Goal: Task Accomplishment & Management: Use online tool/utility

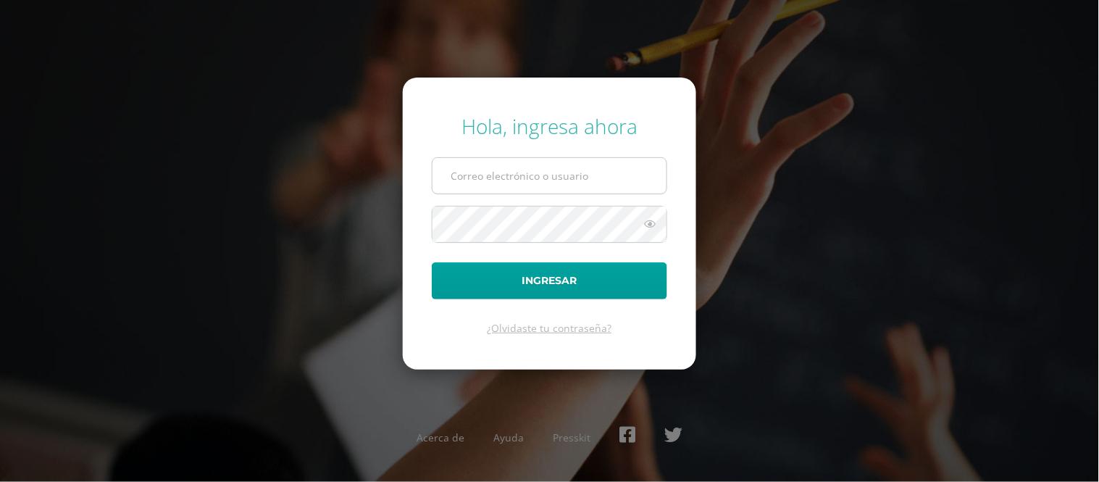
type input "[EMAIL_ADDRESS][DOMAIN_NAME]"
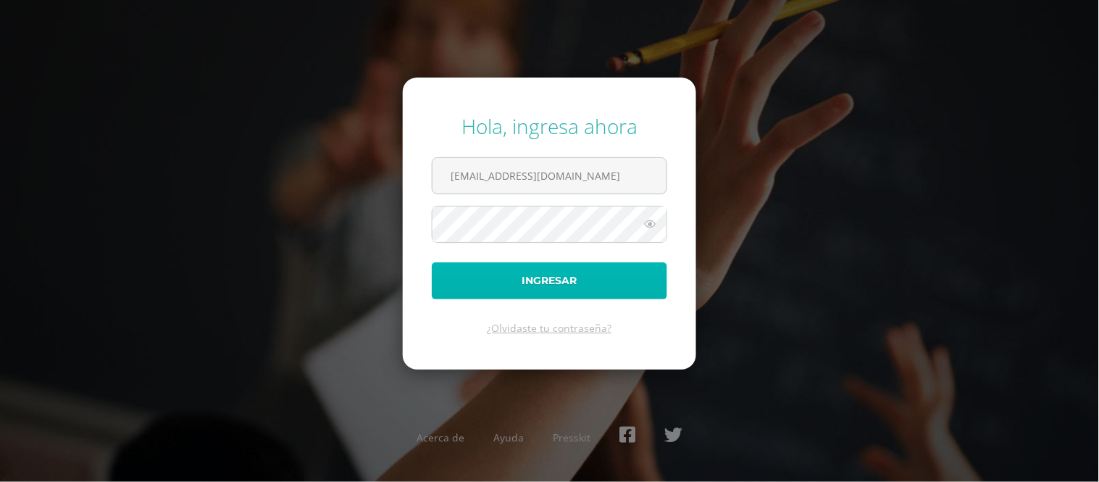
click at [530, 283] on button "Ingresar" at bounding box center [549, 280] width 235 height 37
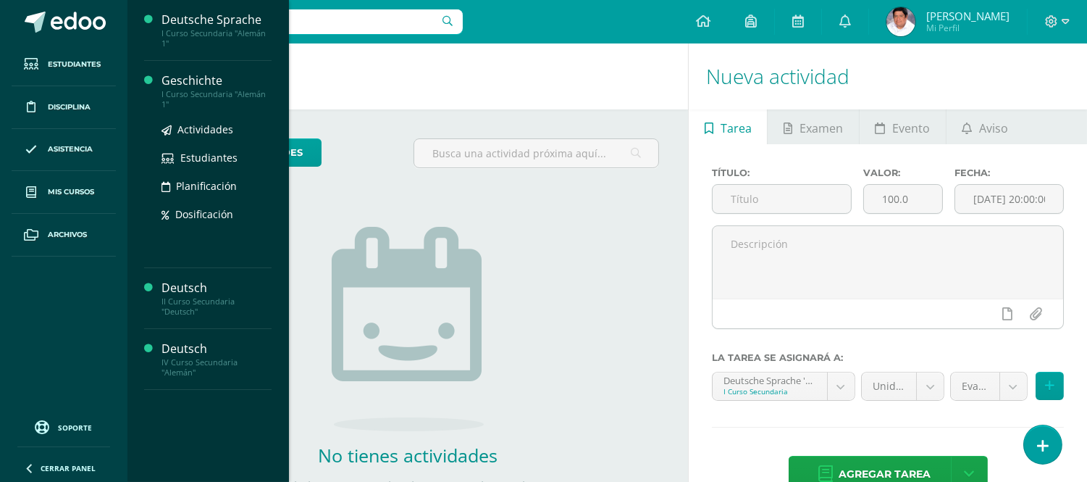
click at [212, 85] on div "Geschichte" at bounding box center [217, 80] width 110 height 17
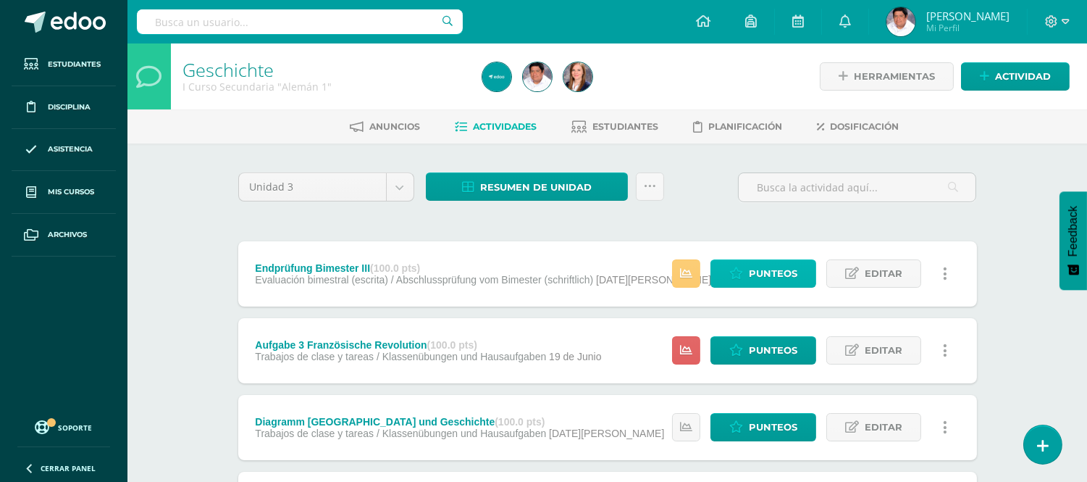
click at [788, 271] on span "Punteos" at bounding box center [773, 273] width 49 height 27
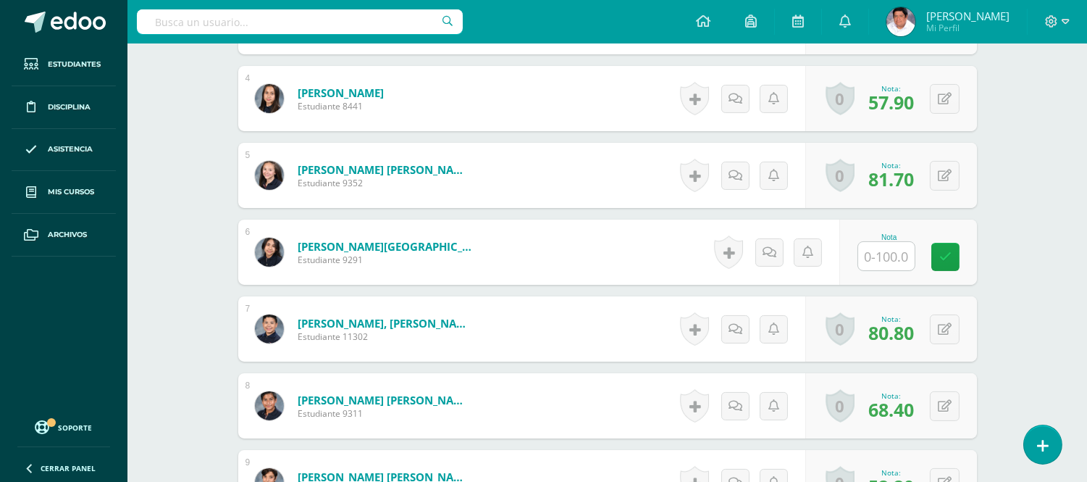
scroll to position [741, 0]
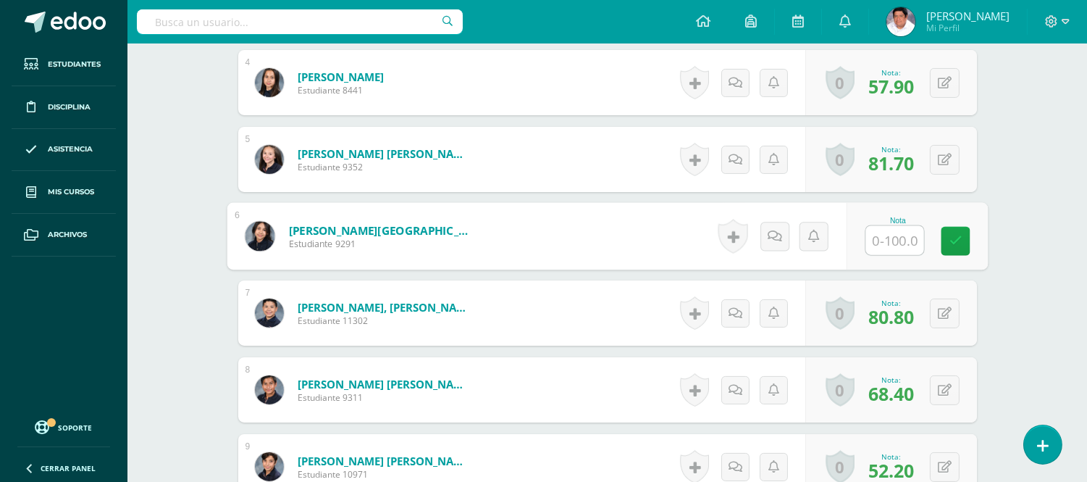
click at [886, 241] on input "text" at bounding box center [895, 240] width 58 height 29
type input "77"
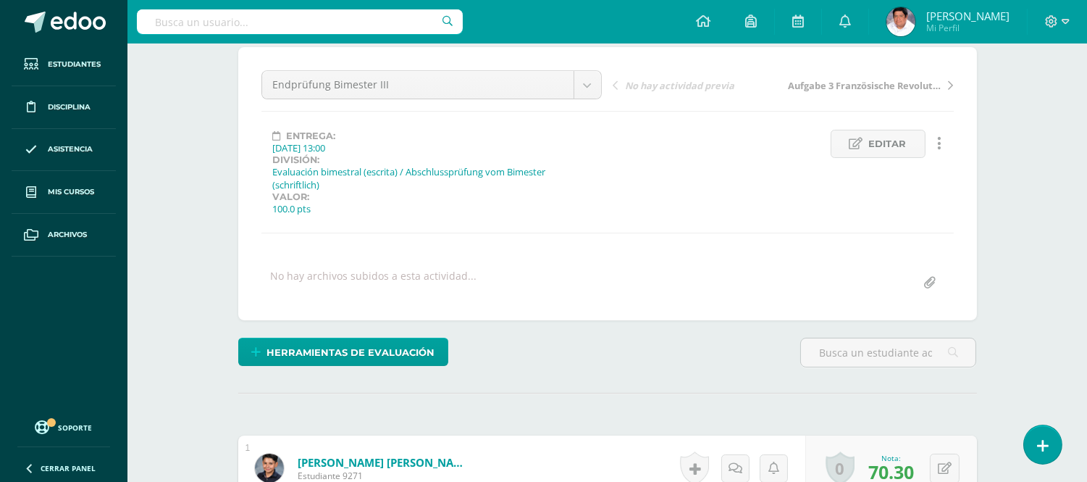
scroll to position [0, 0]
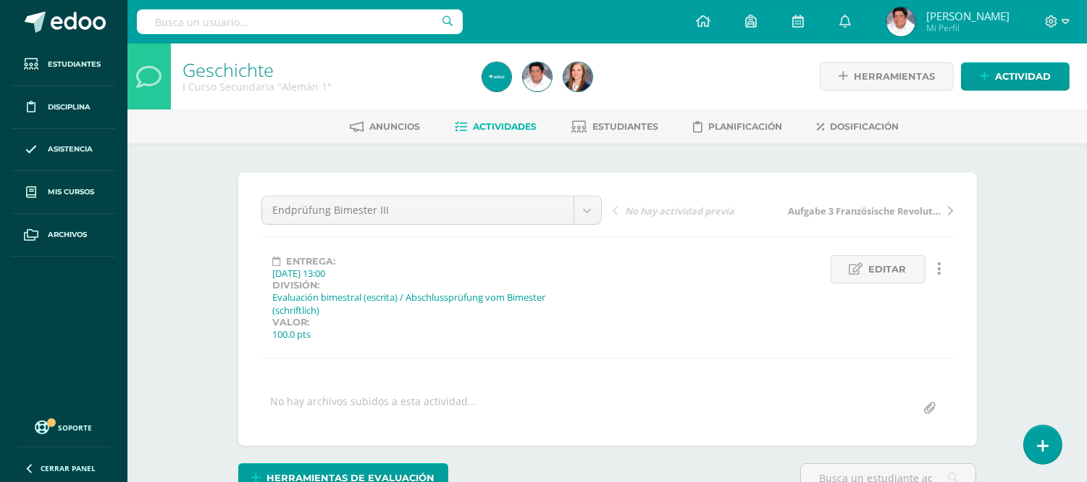
click at [496, 121] on span "Actividades" at bounding box center [506, 126] width 64 height 11
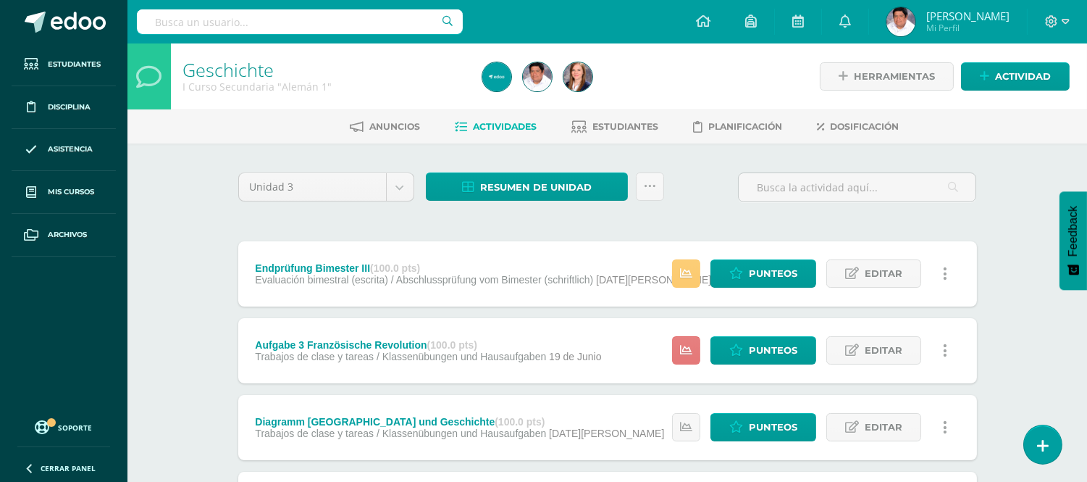
click at [678, 348] on link at bounding box center [686, 350] width 28 height 28
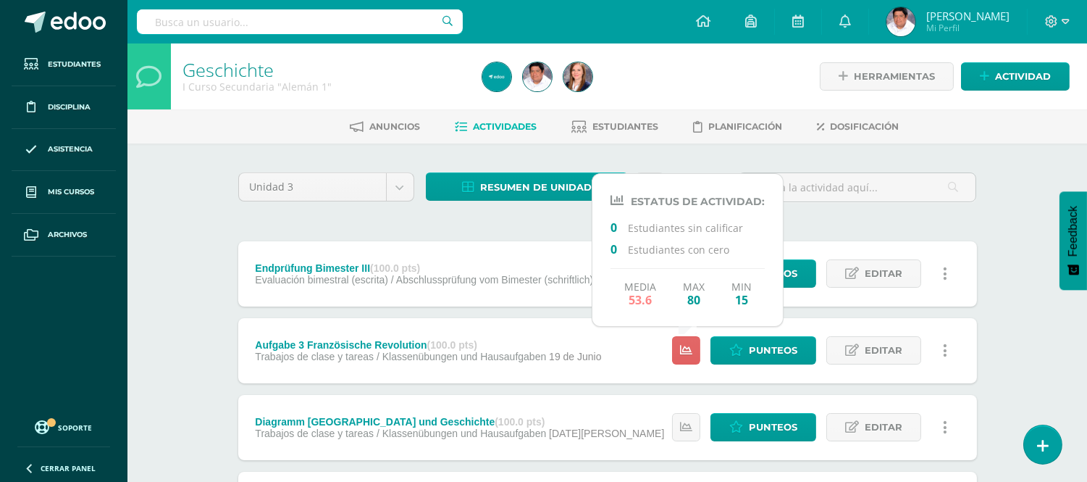
click at [636, 360] on div "Aufgabe 3 Französische Revolution (100.0 pts) Trabajos de clase y tareas / Klas…" at bounding box center [607, 350] width 739 height 65
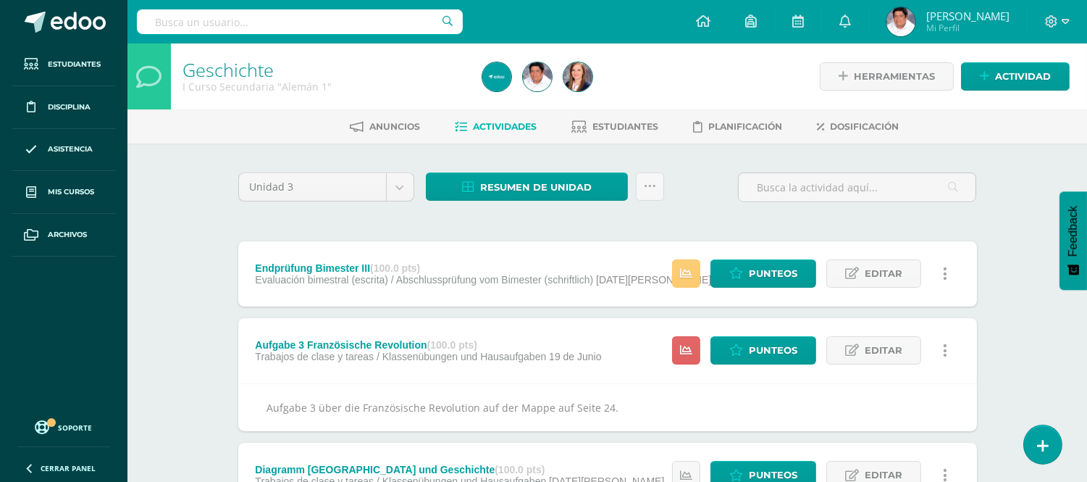
click at [618, 364] on div "Aufgabe 3 Französische Revolution (100.0 pts) Trabajos de clase y tareas / Klas…" at bounding box center [428, 350] width 381 height 65
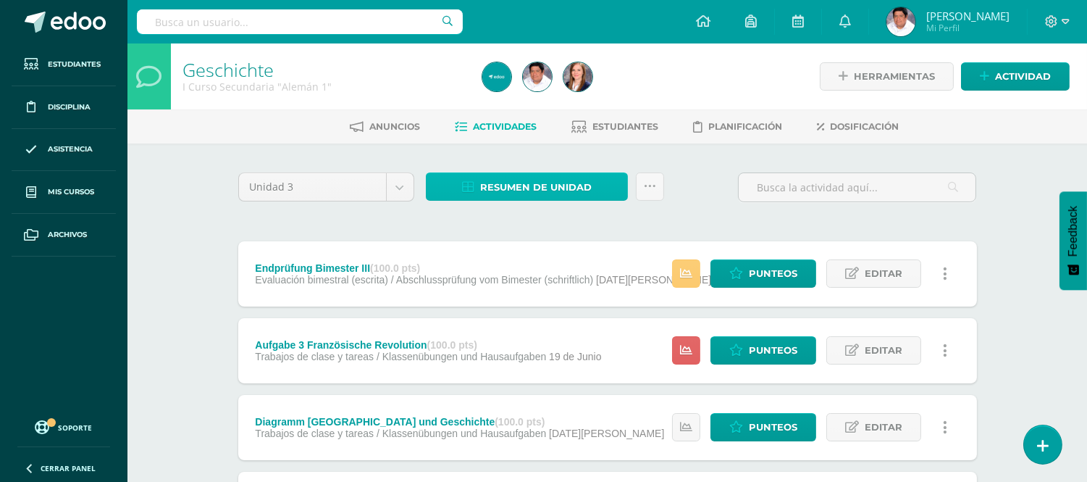
click at [490, 183] on span "Resumen de unidad" at bounding box center [536, 187] width 112 height 27
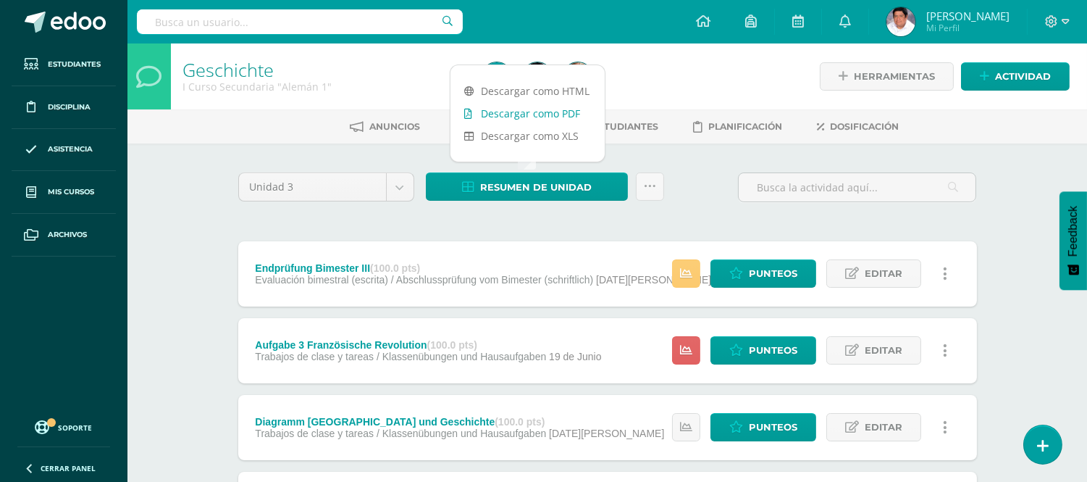
click at [522, 113] on link "Descargar como PDF" at bounding box center [528, 113] width 154 height 22
click at [691, 176] on div "Unidad 3 Unidad 1 Unidad 2 Unidad 3 Unidad 4 Resumen de unidad Subir actividade…" at bounding box center [608, 192] width 751 height 41
